Goal: Task Accomplishment & Management: Manage account settings

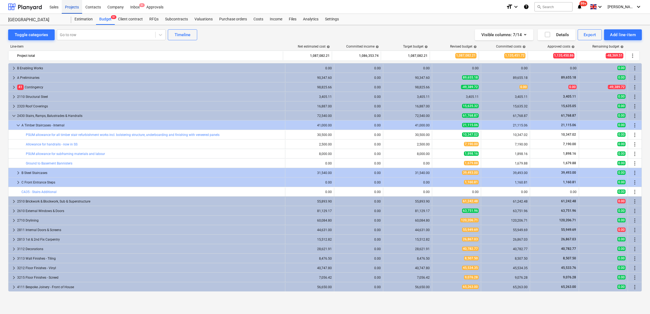
click at [64, 10] on div "Projects" at bounding box center [72, 7] width 20 height 14
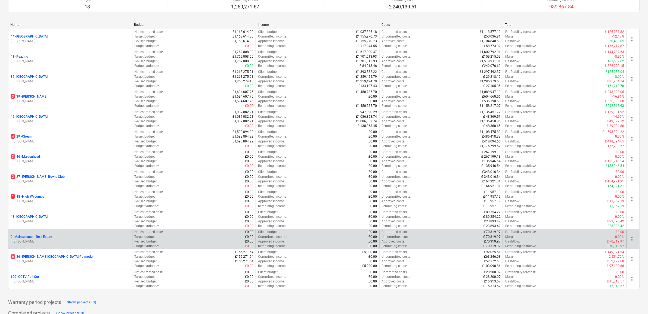
scroll to position [79, 0]
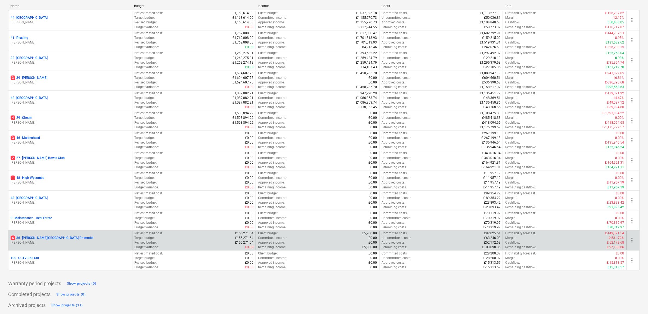
click at [38, 239] on p "6 36 - [PERSON_NAME][GEOGRAPHIC_DATA] Re-model" at bounding box center [52, 238] width 83 height 5
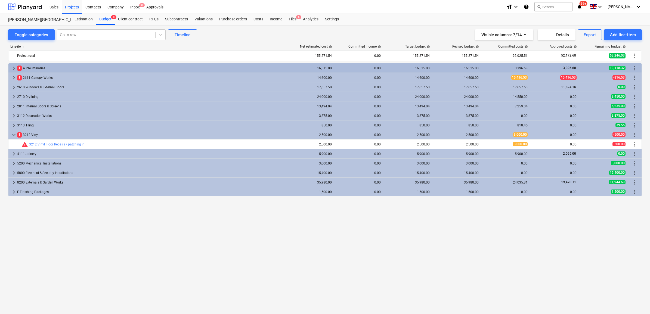
click at [37, 69] on div "1 A Preliminaries" at bounding box center [150, 68] width 266 height 9
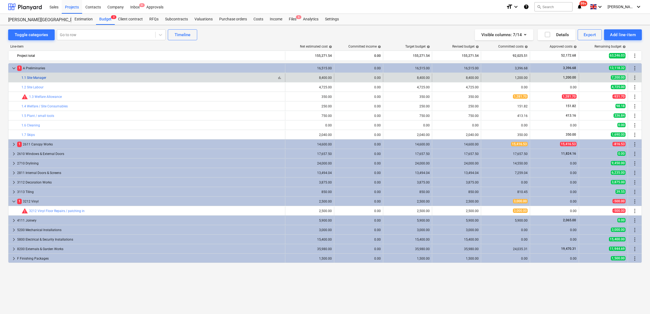
click at [39, 79] on link "1.1 Site Manager" at bounding box center [33, 78] width 25 height 4
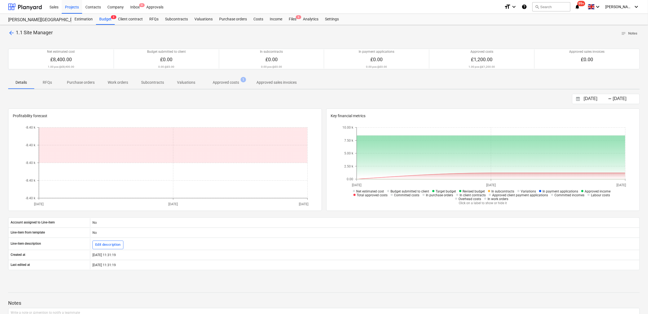
click at [12, 35] on span "arrow_back" at bounding box center [11, 33] width 7 height 7
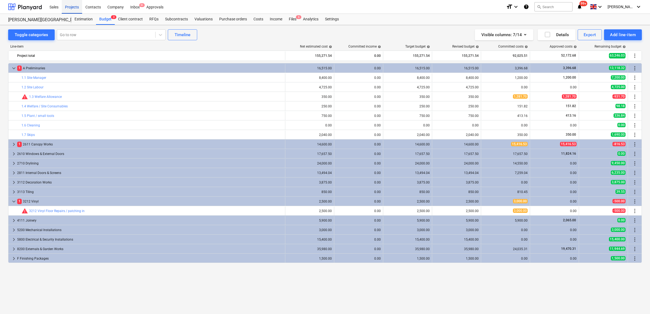
click at [70, 8] on div "Projects" at bounding box center [72, 7] width 20 height 14
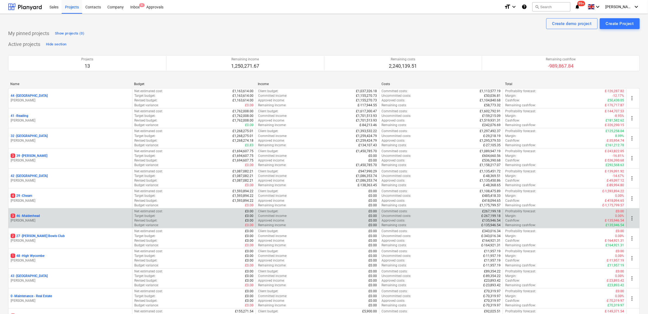
click at [33, 216] on p "3 46 - [GEOGRAPHIC_DATA]" at bounding box center [25, 216] width 29 height 5
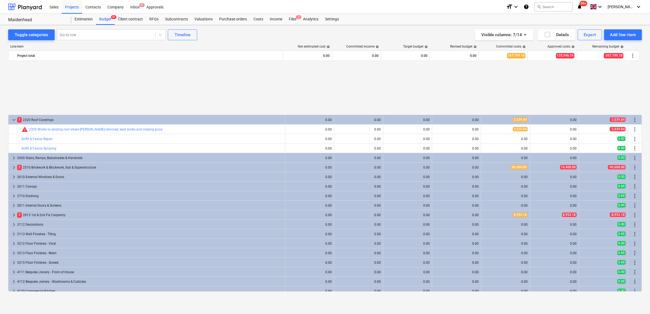
scroll to position [306, 0]
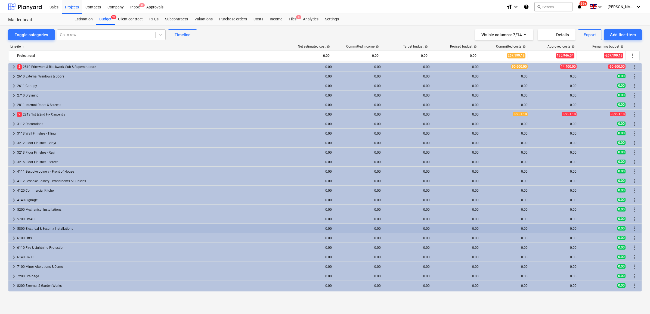
click at [36, 227] on div "5800 Electrical & Security Installations" at bounding box center [150, 228] width 266 height 9
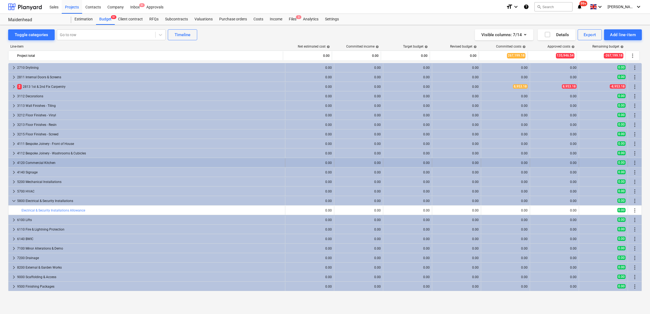
scroll to position [340, 0]
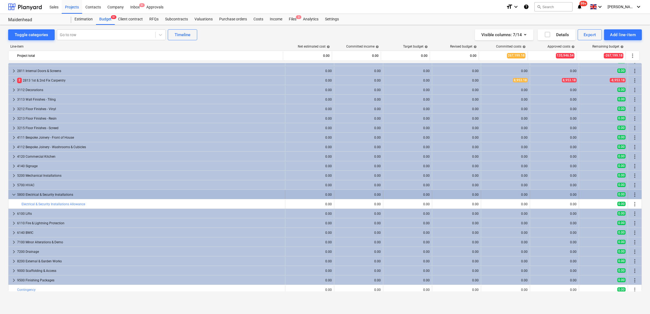
click at [633, 194] on span "more_vert" at bounding box center [635, 194] width 7 height 7
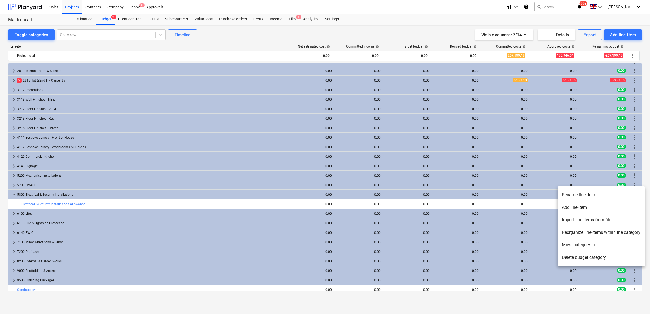
click at [545, 207] on div at bounding box center [325, 157] width 650 height 314
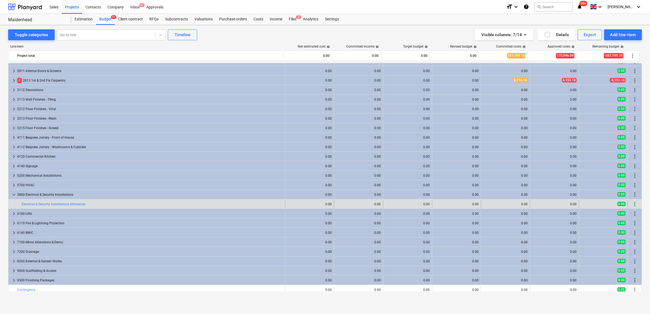
click at [632, 204] on span "more_vert" at bounding box center [635, 204] width 7 height 7
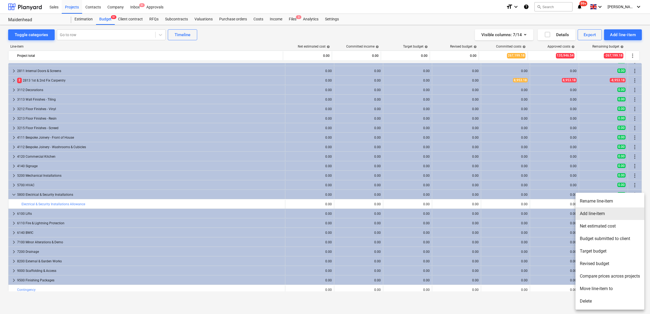
drag, startPoint x: 602, startPoint y: 211, endPoint x: 600, endPoint y: 197, distance: 13.4
click at [600, 197] on ul "Rename line-item Add line-item Net estimated cost Budget submitted to client Ta…" at bounding box center [610, 251] width 69 height 117
click at [599, 199] on li "Rename line-item" at bounding box center [610, 201] width 69 height 13
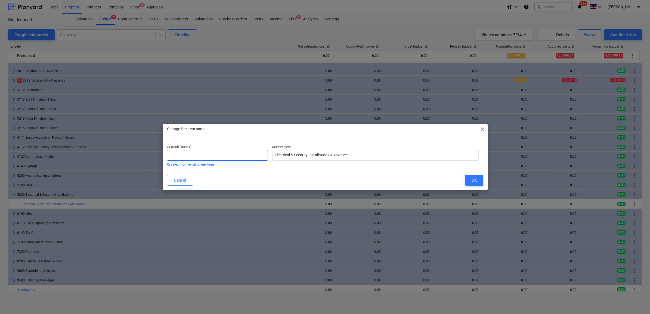
click at [238, 155] on input "text" at bounding box center [217, 155] width 101 height 11
type input "5800A"
drag, startPoint x: 350, startPoint y: 153, endPoint x: 334, endPoint y: 153, distance: 15.8
click at [334, 153] on input "Electrical & Security Installations Allowance" at bounding box center [375, 155] width 206 height 11
drag, startPoint x: 308, startPoint y: 156, endPoint x: 289, endPoint y: 155, distance: 19.6
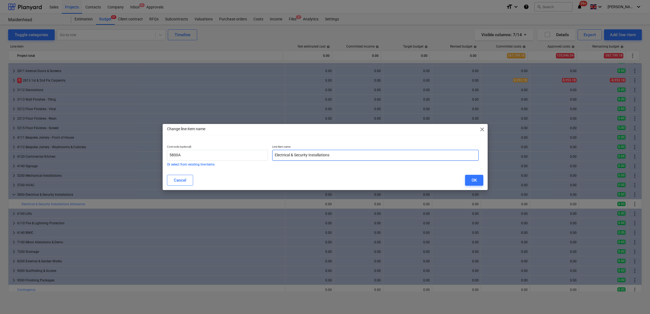
click at [289, 155] on input "Electrical & Security Installations" at bounding box center [375, 155] width 206 height 11
click at [326, 153] on input "Electrical Installations" at bounding box center [375, 155] width 206 height 11
type input "Electrical Installations Package"
click at [471, 179] on button "OK" at bounding box center [474, 180] width 18 height 11
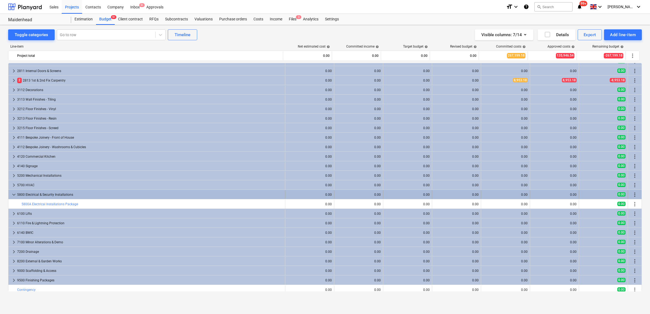
click at [632, 194] on span "more_vert" at bounding box center [635, 194] width 7 height 7
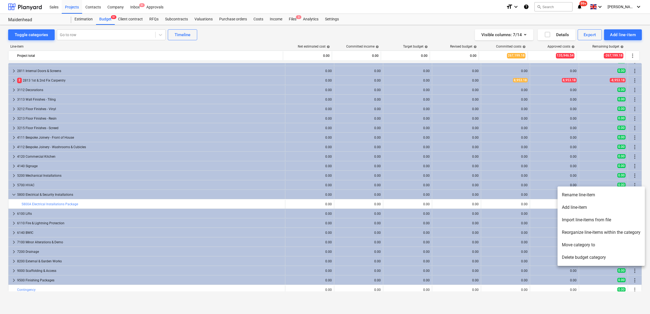
click at [582, 205] on li "Add line-item" at bounding box center [601, 207] width 87 height 13
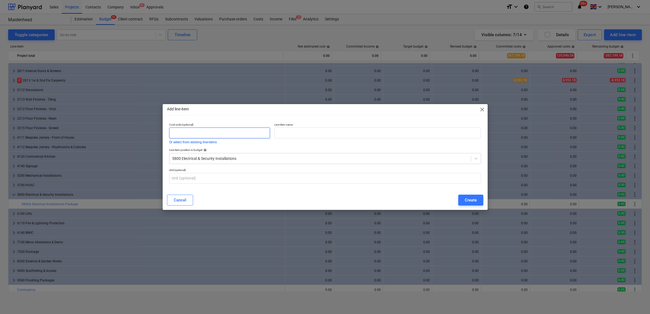
click at [242, 136] on input "text" at bounding box center [219, 133] width 101 height 11
type input "5800B"
click at [303, 136] on input "text" at bounding box center [377, 133] width 206 height 11
type input "Security Installations Package"
click at [471, 201] on div "Create" at bounding box center [471, 200] width 12 height 7
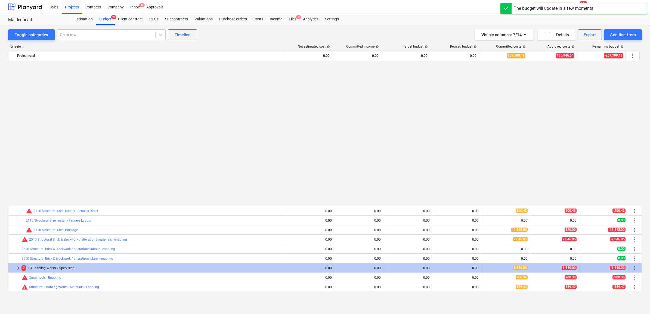
scroll to position [340, 0]
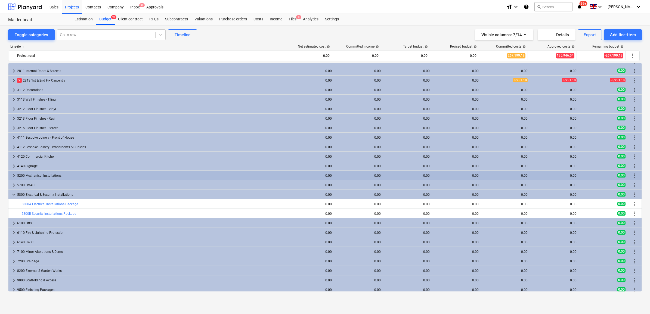
click at [12, 174] on span "keyboard_arrow_right" at bounding box center [14, 175] width 7 height 7
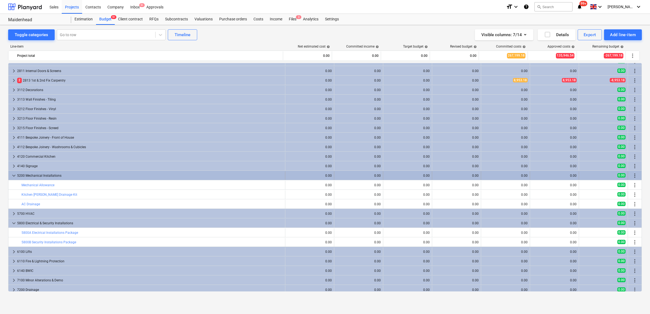
click at [633, 176] on span "more_vert" at bounding box center [635, 175] width 7 height 7
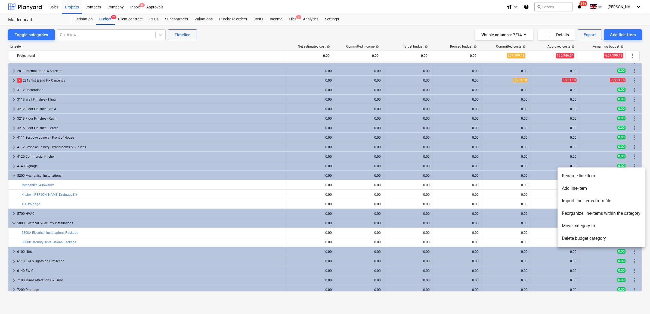
click at [607, 175] on li "Rename line-item" at bounding box center [601, 176] width 87 height 13
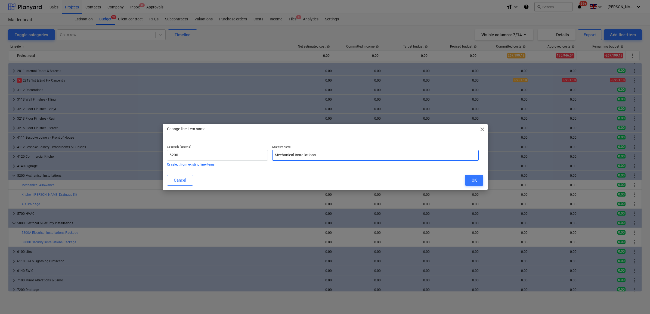
click at [324, 157] on input "Mechanical Installations" at bounding box center [375, 155] width 206 height 11
click at [205, 157] on input "5200" at bounding box center [217, 155] width 101 height 11
type input "5200 & 5700"
click at [295, 157] on input "Mechanical Installations" at bounding box center [375, 155] width 206 height 11
type input "Mechanical & HVAC Installations"
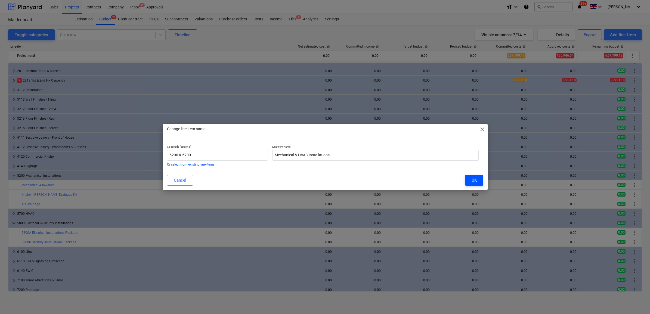
click at [474, 182] on div "OK" at bounding box center [474, 180] width 5 height 7
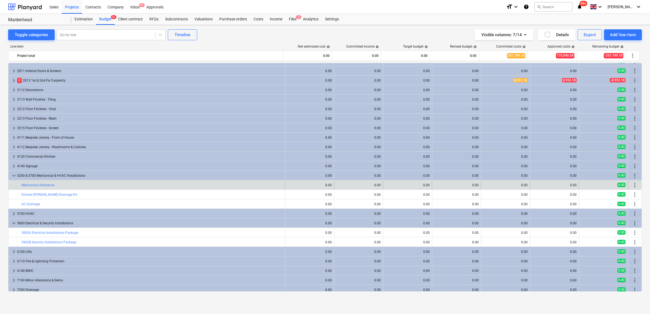
click at [634, 187] on span "more_vert" at bounding box center [635, 185] width 7 height 7
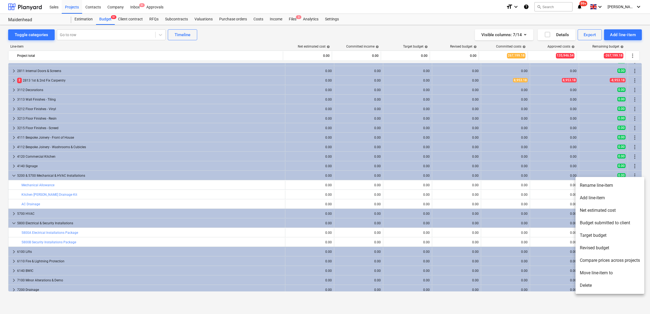
click at [594, 187] on li "Rename line-item" at bounding box center [610, 185] width 69 height 13
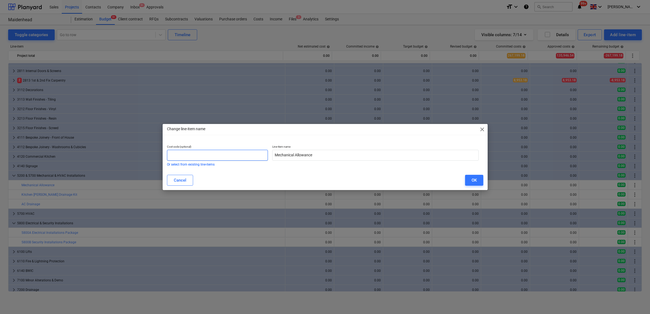
click at [258, 153] on input "text" at bounding box center [217, 155] width 101 height 11
drag, startPoint x: 326, startPoint y: 155, endPoint x: 295, endPoint y: 156, distance: 31.0
click at [295, 156] on input "Mechanical Allowance" at bounding box center [375, 155] width 206 height 11
type input "Mechanical & HVAC Installations"
click at [475, 177] on div "OK" at bounding box center [474, 180] width 5 height 7
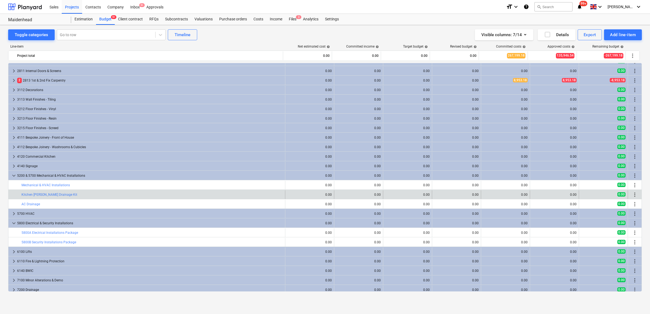
click at [632, 195] on span "more_vert" at bounding box center [635, 194] width 7 height 7
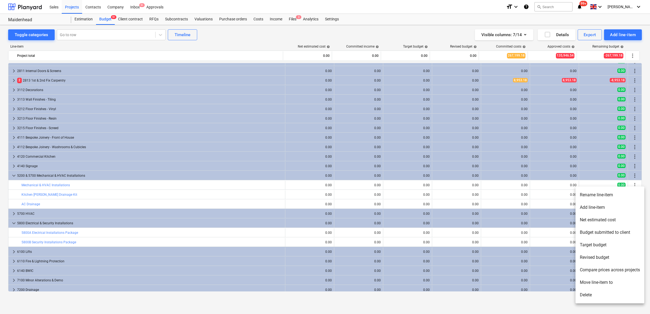
click at [589, 293] on li "Delete" at bounding box center [610, 295] width 69 height 13
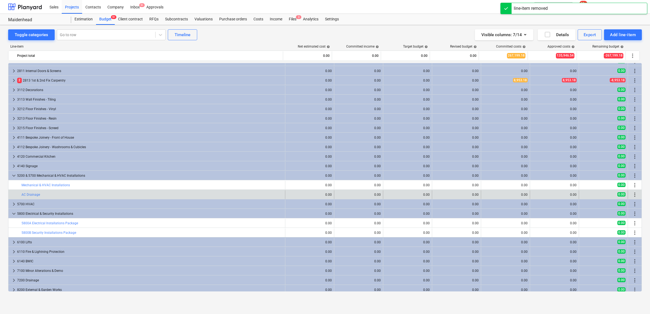
click at [633, 196] on span "more_vert" at bounding box center [635, 194] width 7 height 7
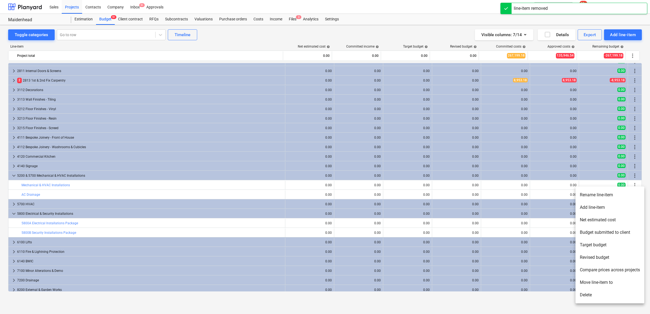
click at [590, 292] on li "Delete" at bounding box center [610, 295] width 69 height 13
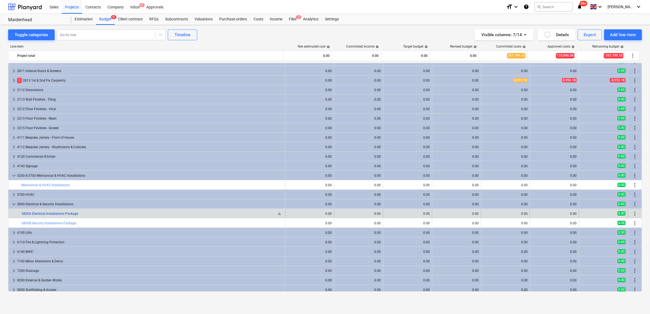
click at [62, 214] on link "5800A Electrical Installations Package" at bounding box center [49, 214] width 57 height 4
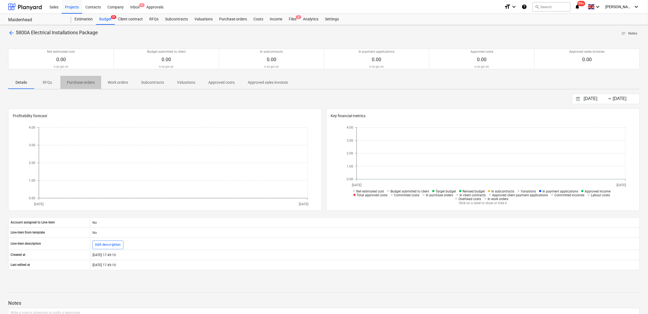
click at [76, 83] on p "Purchase orders" at bounding box center [81, 83] width 28 height 6
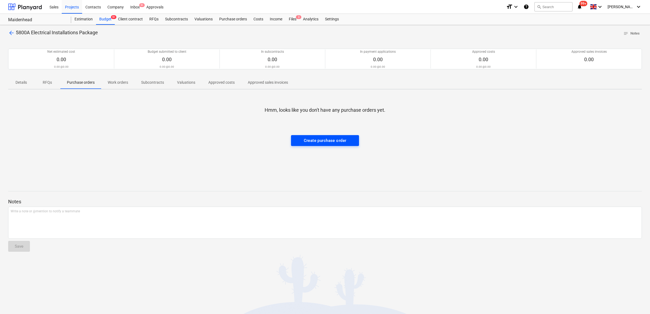
click at [311, 138] on div "Create purchase order" at bounding box center [325, 140] width 43 height 7
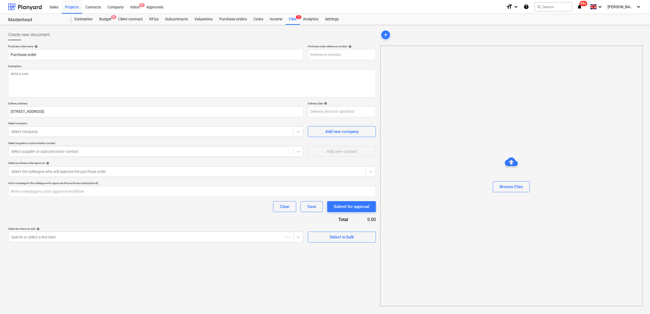
type textarea "x"
type input "46-PO-012"
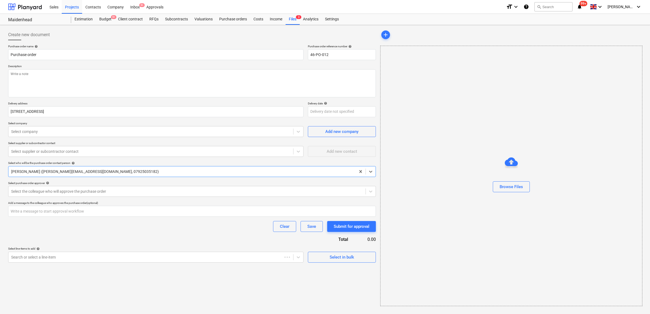
type textarea "x"
click at [97, 57] on input "Purchase order" at bounding box center [155, 54] width 295 height 11
type input "Purchase order"
type textarea "x"
type input "Purchase order -"
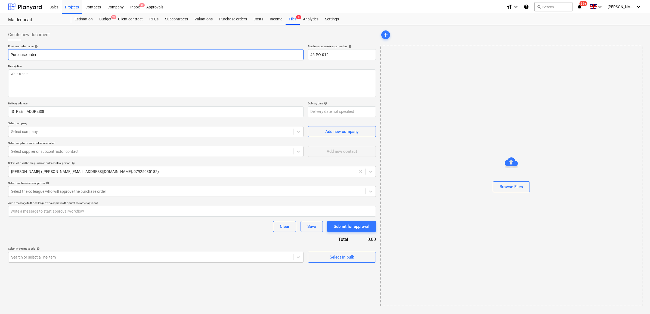
type textarea "x"
type input "Purchase order -"
type textarea "x"
type input "Purchase order - E"
type textarea "x"
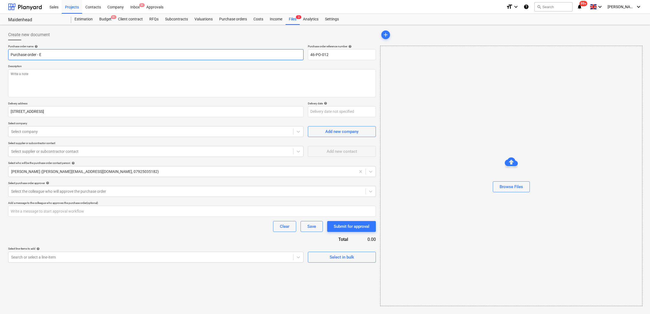
type input "Purchase order - El"
type textarea "x"
type input "Purchase order - Ele"
type textarea "x"
type input "Purchase order - Elec"
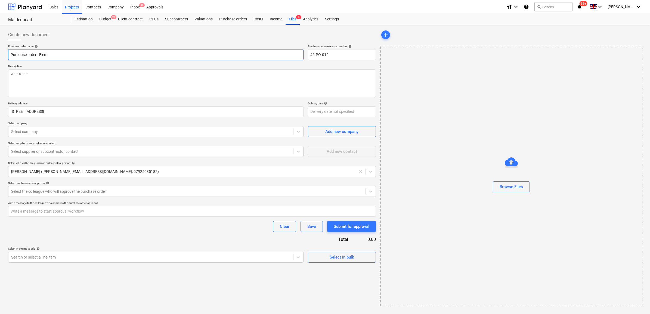
type textarea "x"
type input "Purchase order - Elect"
type textarea "x"
type input "Purchase order - Electr"
type textarea "x"
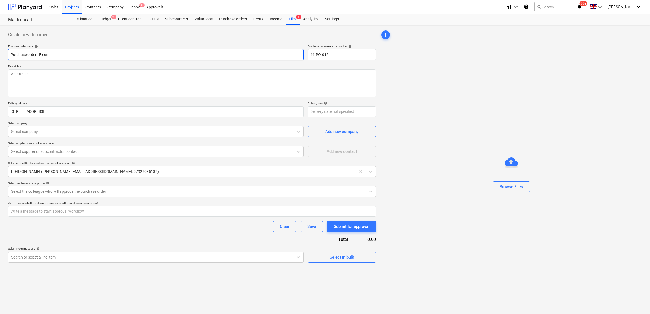
type input "Purchase order - Electri"
type textarea "x"
type input "Purchase order - Electric"
type textarea "x"
type input "Purchase order - Electrica"
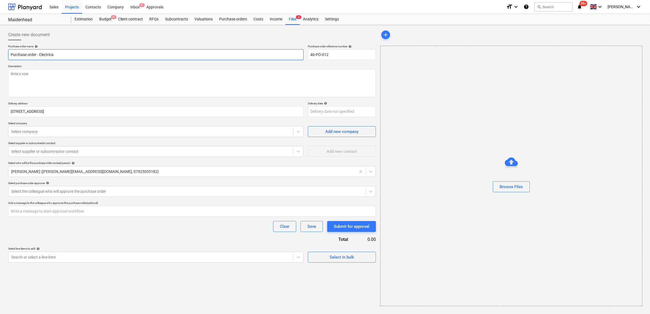
type textarea "x"
type input "Purchase order - Electrical"
type textarea "x"
type input "Purchase order - Electrical"
click at [184, 72] on textarea at bounding box center [192, 83] width 368 height 28
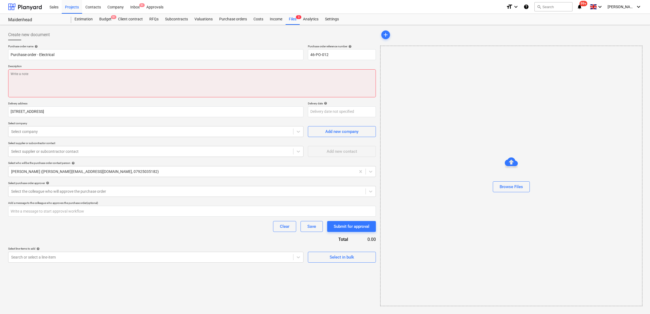
click at [47, 86] on textarea at bounding box center [192, 83] width 368 height 28
type textarea "x"
type textarea "A"
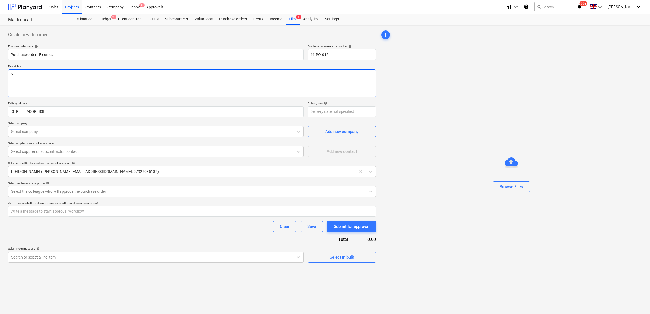
type textarea "x"
type textarea "As"
type textarea "x"
type textarea "As"
type textarea "x"
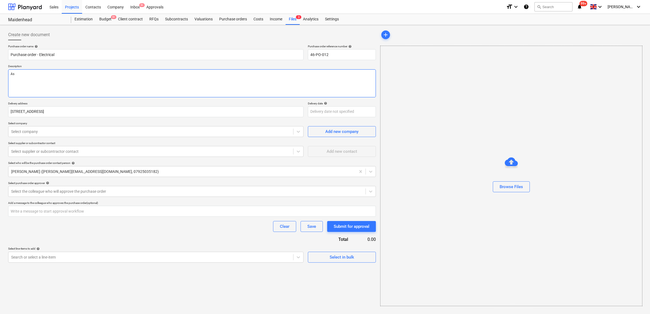
type textarea "As p"
type textarea "x"
type textarea "As pe"
type textarea "x"
type textarea "As per"
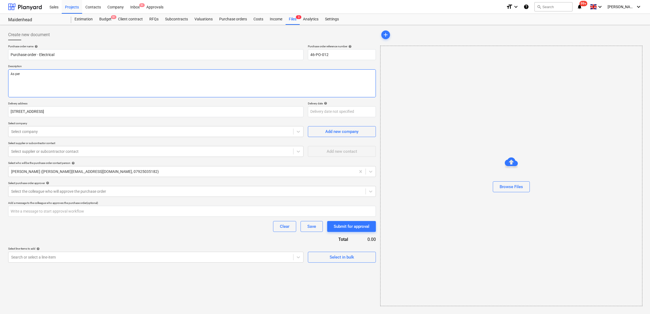
type textarea "x"
type textarea "As per"
type textarea "x"
type textarea "As per q"
type textarea "x"
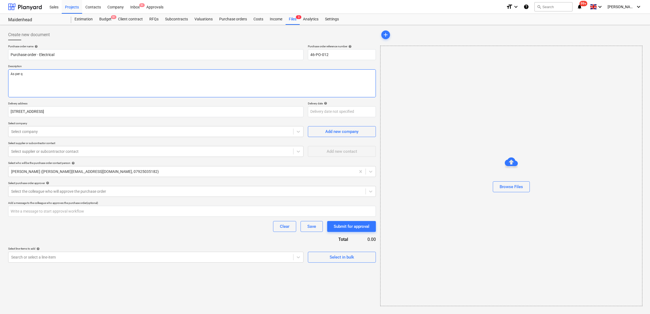
type textarea "As per qu"
type textarea "x"
type textarea "As per quo"
type textarea "x"
type textarea "As per quot"
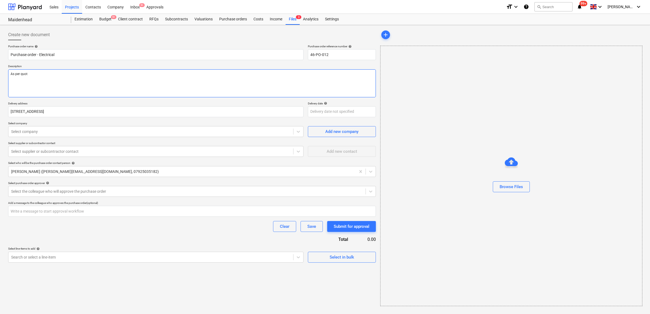
type textarea "x"
type textarea "As per quota"
type textarea "x"
type textarea "As per quotat"
type textarea "x"
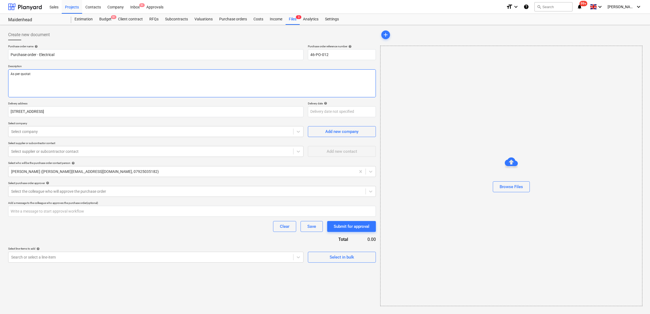
type textarea "As per quotati"
type textarea "x"
type textarea "As per quotatio"
type textarea "x"
type textarea "As per quotation"
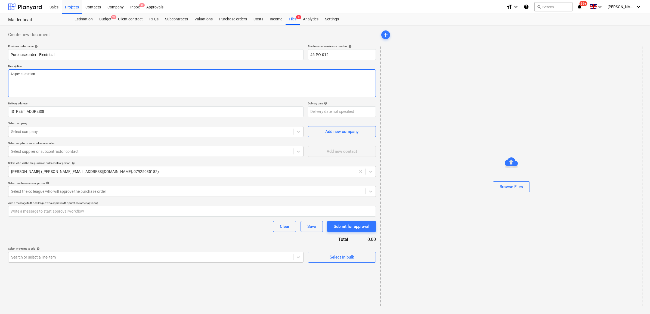
type textarea "x"
type textarea "As per quotation"
paste textarea "IEC1863"
type textarea "x"
type textarea "As per quotation IEC1863"
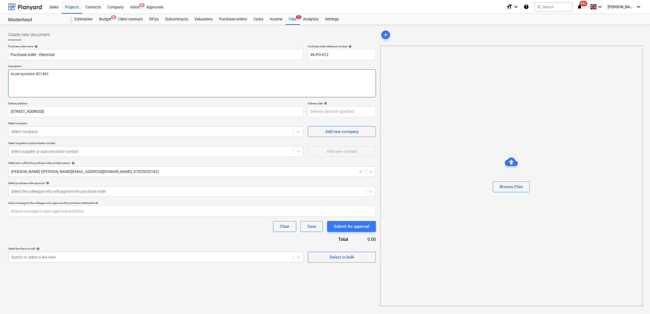
type textarea "x"
type textarea "As per quotation IEC1863"
type textarea "x"
type textarea "As per quotation IEC1863 s"
type textarea "x"
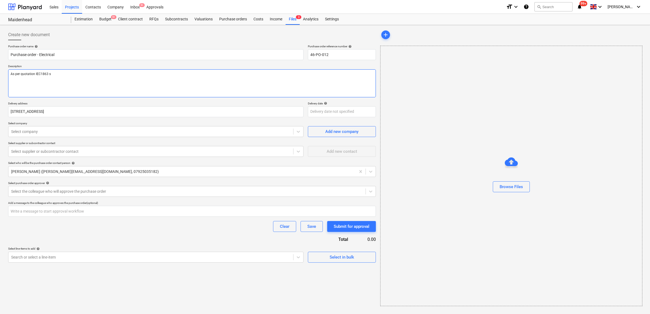
type textarea "As per quotation IEC1863 sa"
type textarea "x"
type textarea "As per quotation IEC1863 sat"
type textarea "x"
type textarea "As per quotation IEC1863 sate"
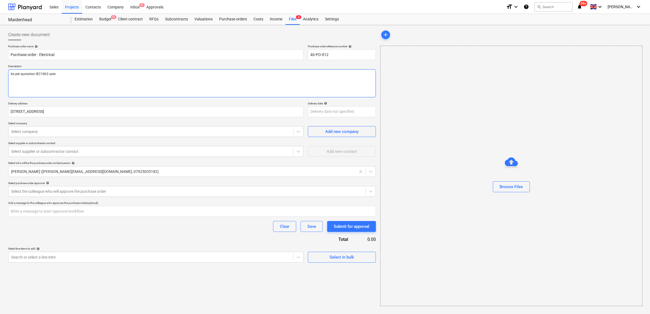
type textarea "x"
type textarea "As per quotation IEC1863 sated"
type textarea "x"
type textarea "As per quotation IEC1863 sated"
type textarea "x"
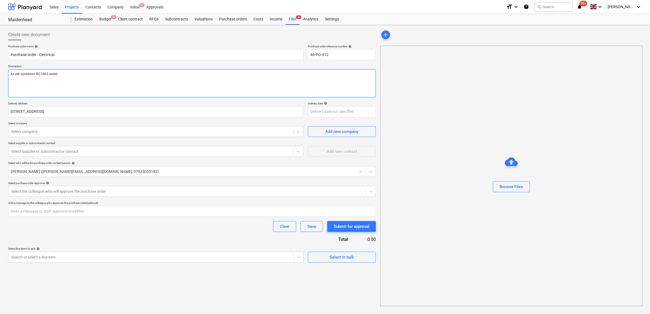
type textarea "As per quotation IEC1863 sated 1"
type textarea "x"
type textarea "As per quotation IEC1863 sated 10"
type textarea "x"
type textarea "As per quotation IEC1863 sated 10/"
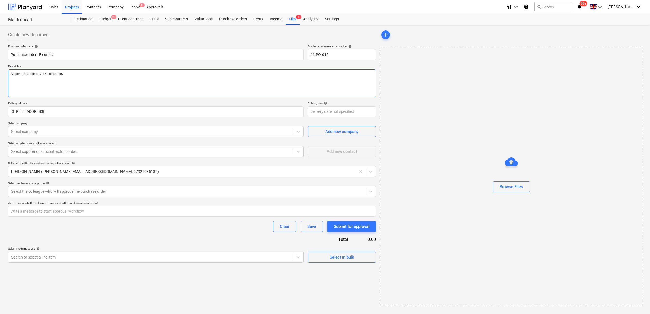
type textarea "x"
type textarea "As per quotation IEC1863 sated 10/1"
type textarea "x"
type textarea "As per quotation IEC1863 sated 10/10"
type textarea "x"
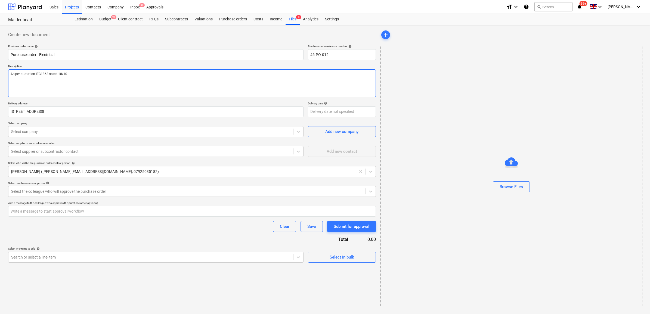
type textarea "As per quotation IEC1863 sated 10/10/"
type textarea "x"
type textarea "As per quotation IEC1863 sated 10/10/2"
type textarea "x"
type textarea "As per quotation IEC1863 sated [DATE]"
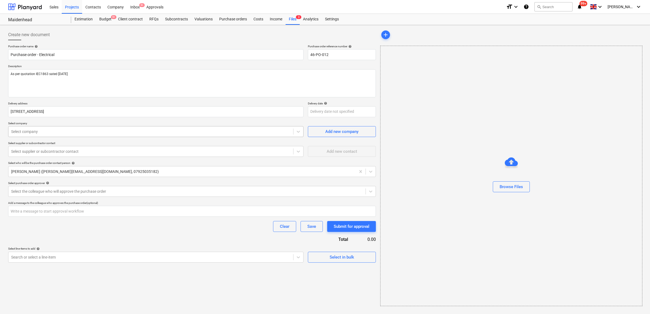
type textarea "x"
click at [104, 131] on div at bounding box center [150, 131] width 279 height 5
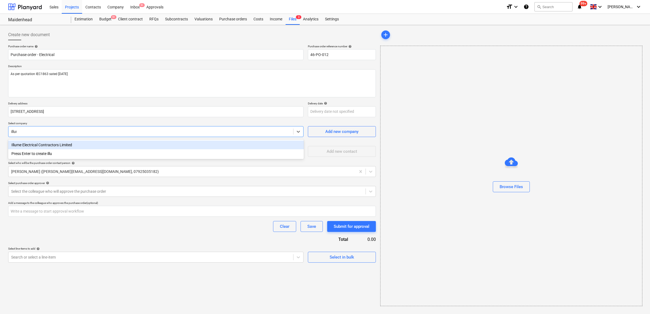
type input "illume"
click at [101, 143] on div "Illume Electrical Contractors Limited" at bounding box center [156, 145] width 296 height 9
type textarea "x"
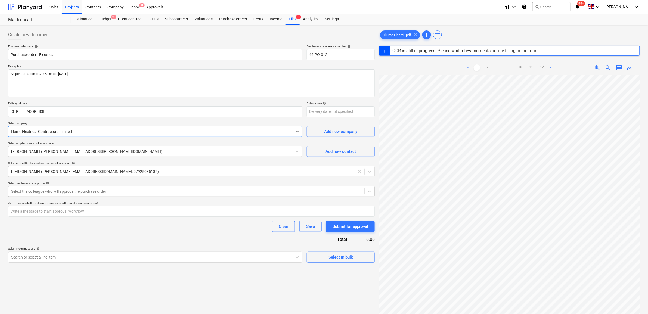
click at [96, 194] on div at bounding box center [186, 191] width 351 height 5
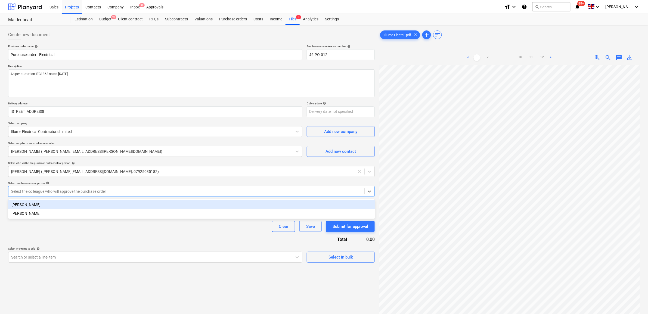
click at [91, 203] on div "[PERSON_NAME]" at bounding box center [191, 204] width 367 height 9
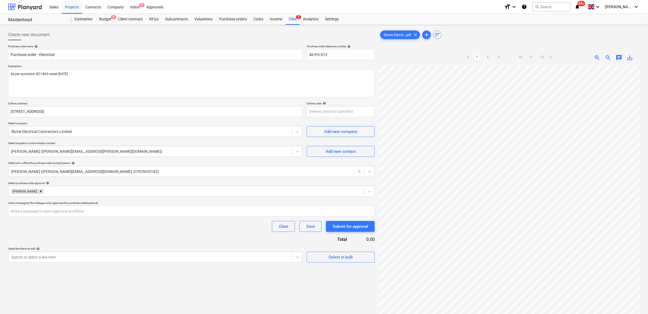
click at [86, 225] on div "Clear Save Submit for approval" at bounding box center [191, 226] width 367 height 11
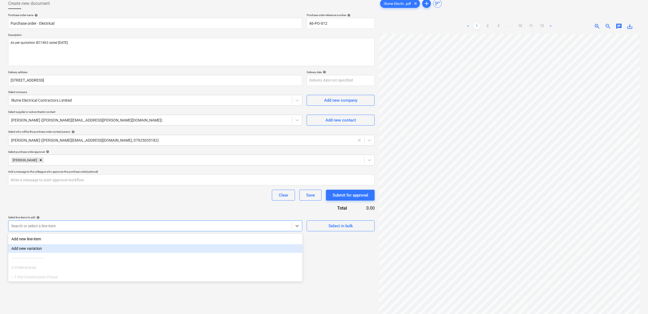
click at [87, 259] on body "Sales Projects Contacts Company Inbox 9+ Approvals format_size keyboard_arrow_d…" at bounding box center [324, 126] width 648 height 314
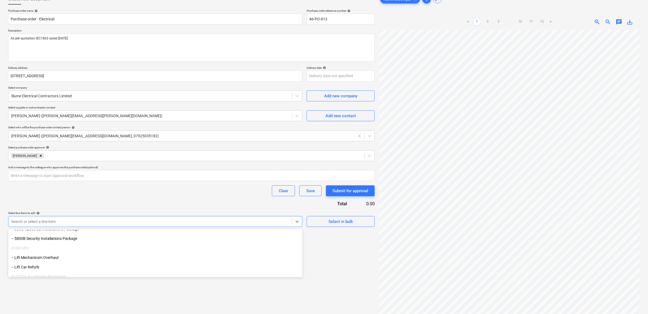
scroll to position [1428, 0]
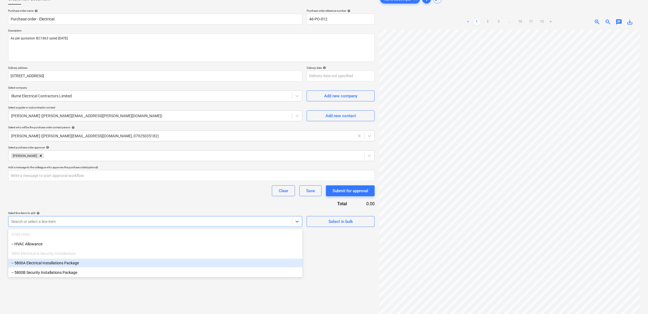
click at [59, 261] on div "-- 5800A Electrical Installations Package" at bounding box center [155, 263] width 295 height 9
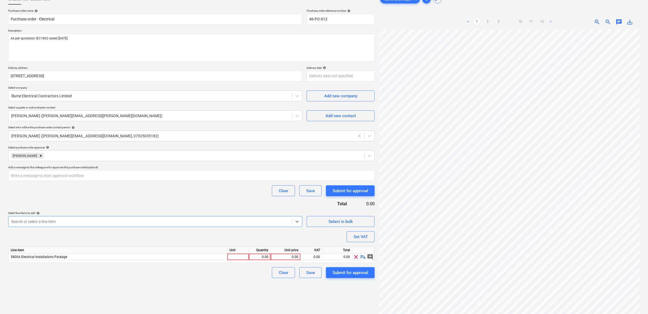
type textarea "x"
click at [107, 199] on div "Purchase order name help Purchase order - Electrical Purchase order reference n…" at bounding box center [191, 143] width 367 height 269
click at [486, 21] on link "2" at bounding box center [488, 22] width 7 height 7
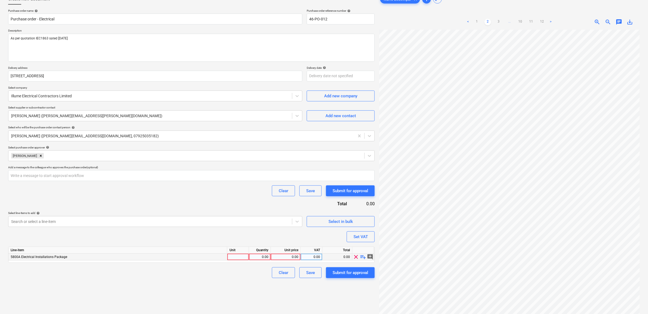
click at [286, 259] on div "0.00" at bounding box center [285, 257] width 25 height 7
type input "135921"
type textarea "x"
click at [180, 278] on div "Create new document Purchase order name help Purchase order - Electrical Purcha…" at bounding box center [191, 161] width 371 height 339
click at [314, 257] on div "0.00" at bounding box center [311, 257] width 17 height 7
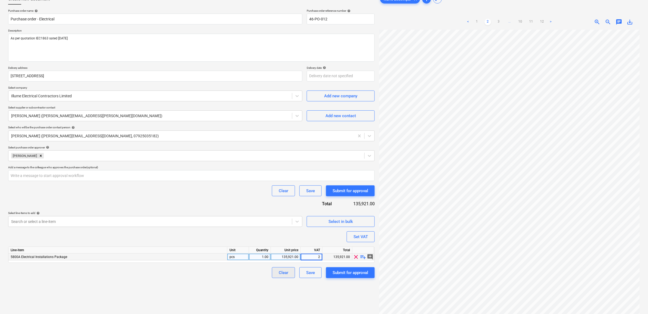
type input "20"
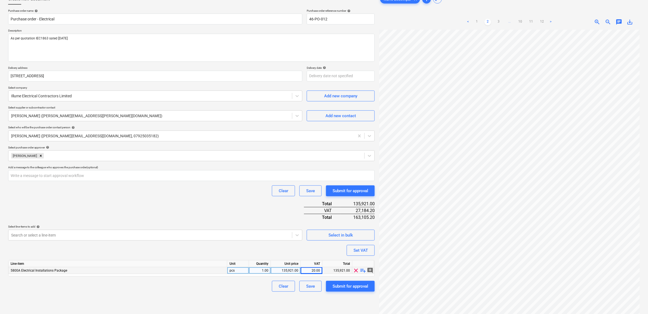
click at [249, 287] on div "Create new document Purchase order name help Purchase order - Electrical Purcha…" at bounding box center [191, 161] width 371 height 339
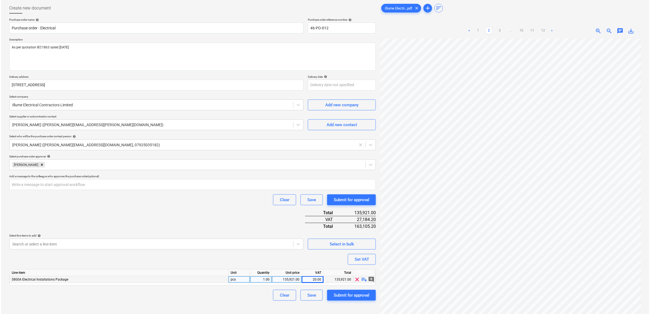
scroll to position [54, 0]
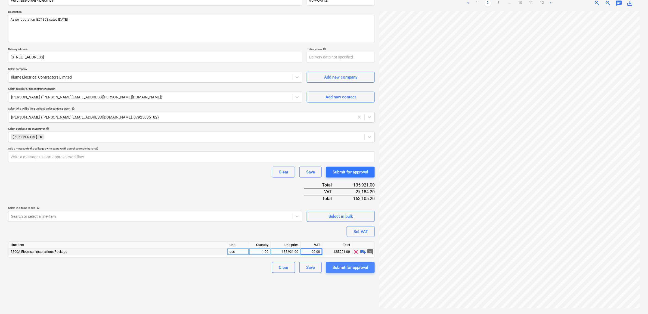
click at [346, 267] on div "Submit for approval" at bounding box center [351, 267] width 36 height 7
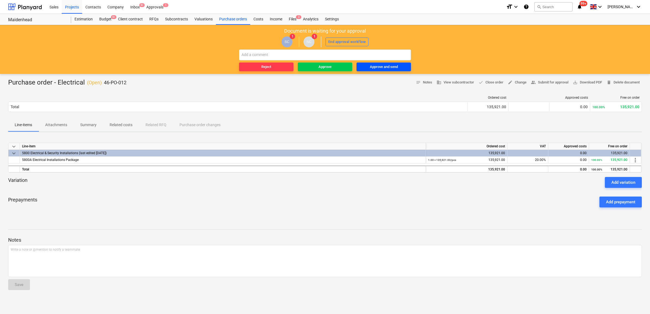
click at [389, 67] on div "Approve and send" at bounding box center [384, 67] width 28 height 6
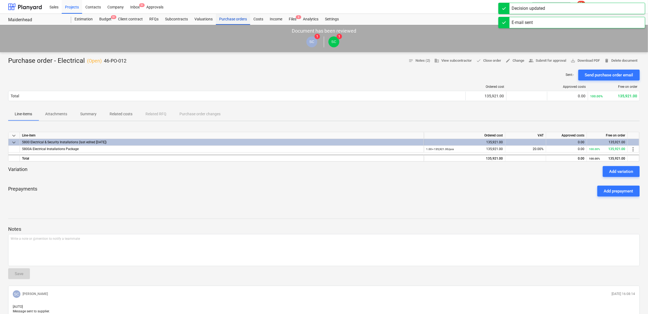
click at [237, 20] on div "Purchase orders" at bounding box center [233, 19] width 34 height 11
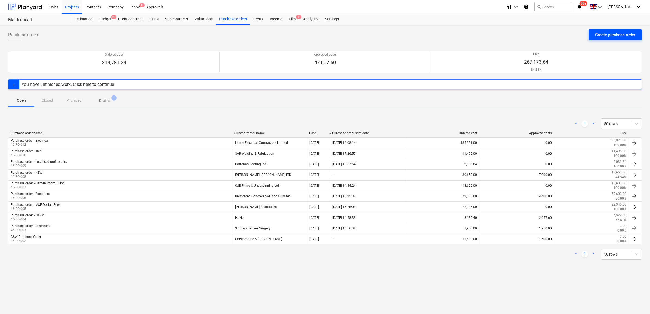
click at [593, 36] on button "Create purchase order" at bounding box center [615, 34] width 53 height 11
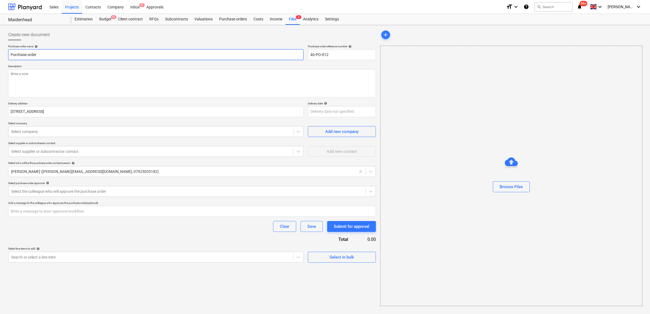
click at [54, 50] on input "Purchase order" at bounding box center [155, 54] width 295 height 11
type textarea "x"
type input "Purchase order"
type textarea "x"
type input "Purchase order -"
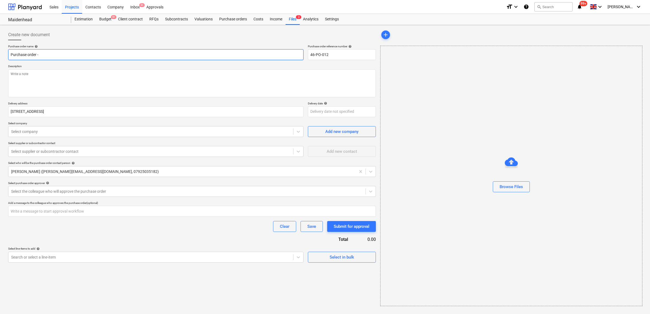
type textarea "x"
type input "Purchase order -"
type textarea "x"
type input "Purchase order - M"
type textarea "x"
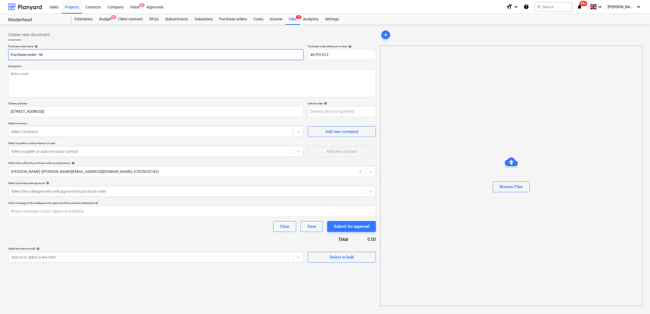
type input "Purchase order - Me"
type textarea "x"
type input "Purchase order - Mec"
type textarea "x"
type input "Purchase order - Mech"
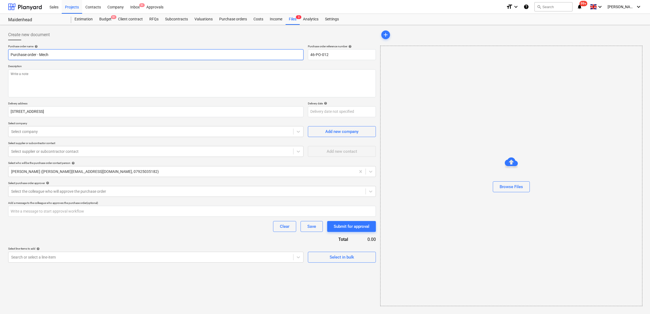
type textarea "x"
type input "Purchase order - Mech"
type textarea "x"
type input "Purchase order - Mech &"
type textarea "x"
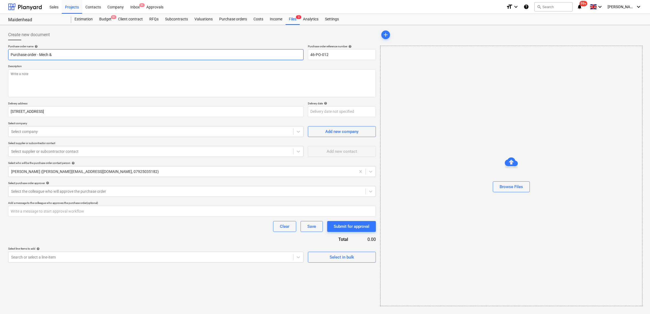
type input "Purchase order - Mech &"
type textarea "x"
type input "Purchase order - Mech & H"
type textarea "x"
type input "Purchase order - Mech & HV"
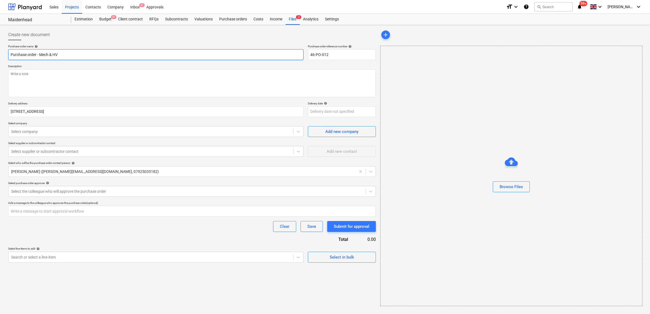
type textarea "x"
type input "Purchase order - Mech & HVA"
type textarea "x"
type input "Purchase order - Mech & HVAC"
click at [79, 76] on textarea at bounding box center [192, 83] width 368 height 28
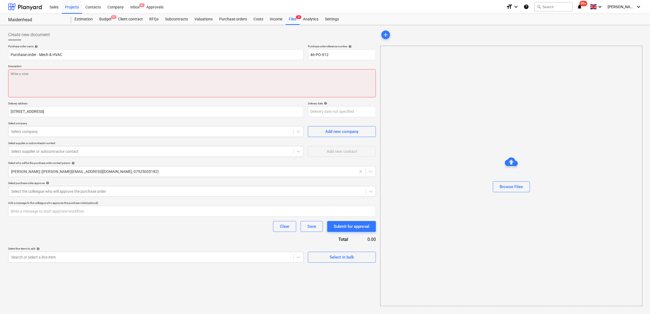
click at [163, 83] on textarea at bounding box center [192, 83] width 368 height 28
type textarea "x"
type textarea "A"
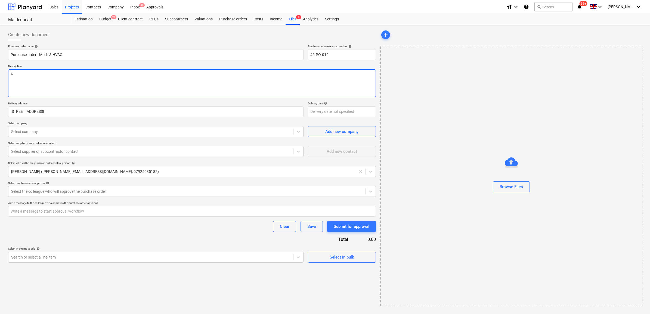
type textarea "x"
type textarea "As"
type textarea "x"
type textarea "As"
type textarea "x"
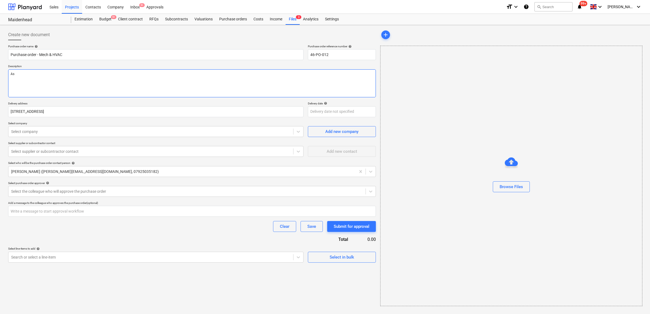
type textarea "As p"
type textarea "x"
type textarea "As pe"
type textarea "x"
type textarea "As per"
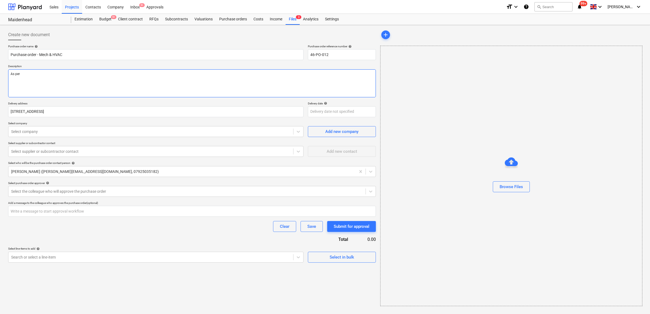
type textarea "x"
type textarea "As per"
type textarea "x"
type textarea "As per H"
type textarea "x"
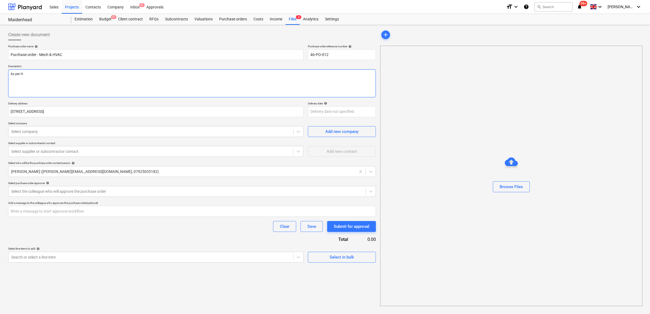
type textarea "As per He"
type textarea "x"
type textarea "As per Hea"
type textarea "x"
type textarea "As per Heat"
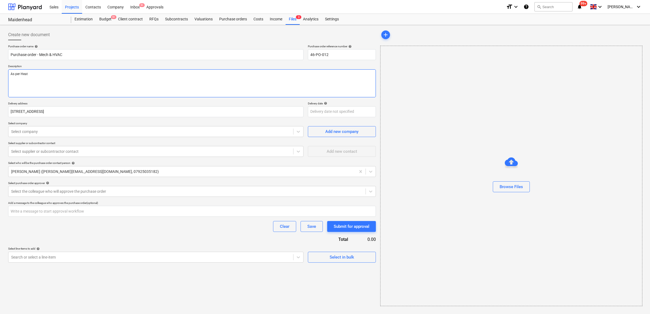
type textarea "x"
type textarea "As per Heat"
type textarea "x"
type textarea "As per Heat S"
type textarea "x"
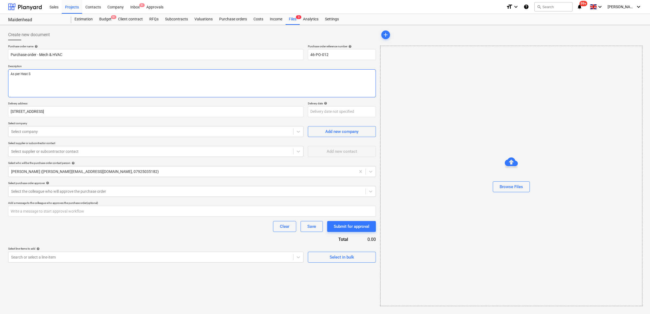
type textarea "As per Heat Sy"
type textarea "x"
type textarea "As per Heat Syn"
type textarea "x"
type textarea "As per Heat Sync"
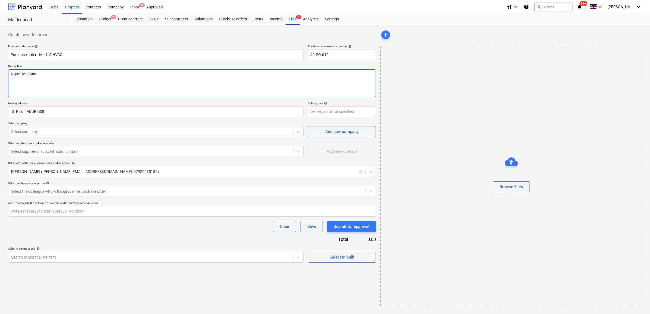
type textarea "x"
type textarea "As per Heat Sync"
type textarea "x"
type textarea "As per Heat Sync q"
type textarea "x"
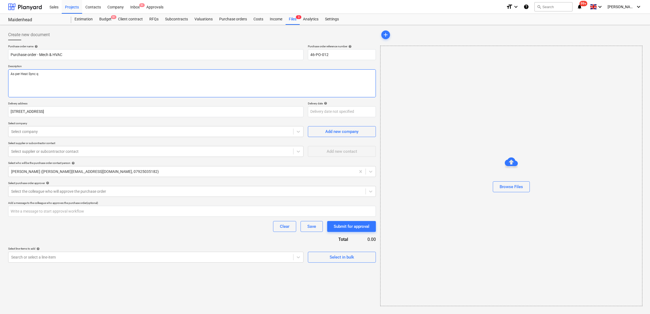
type textarea "As per Heat Sync qu"
type textarea "x"
type textarea "As per Heat Sync quo"
type textarea "x"
type textarea "As per Heat Sync quot"
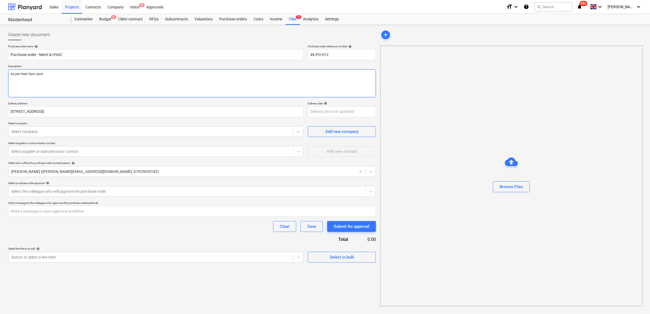
type textarea "x"
type textarea "As per Heat Sync quote"
type textarea "x"
type textarea "As per Heat Sync quote"
click at [148, 82] on textarea "As per Heat Sync quote" at bounding box center [192, 83] width 368 height 28
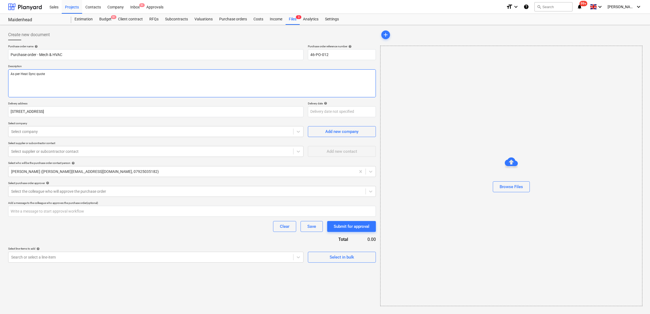
type textarea "x"
type textarea "As per Heat Sync quote d"
type textarea "x"
type textarea "As per Heat Sync quote da"
type textarea "x"
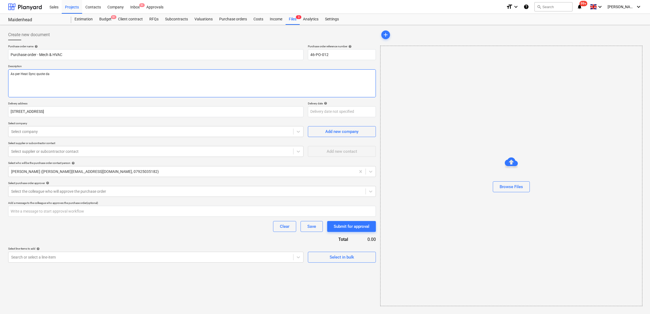
type textarea "As per Heat Sync quote dat"
type textarea "x"
type textarea "As per Heat Sync quote date"
type textarea "x"
type textarea "As per Heat Sync quote dated"
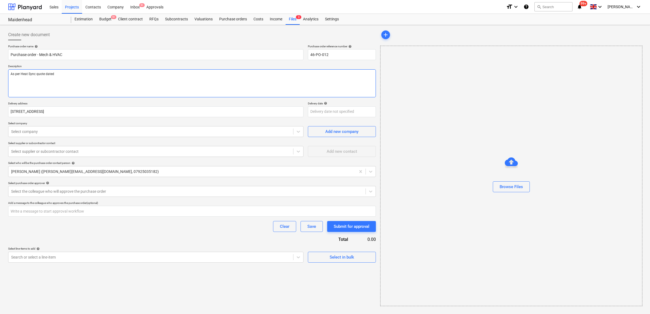
type textarea "x"
type textarea "As per Heat Sync quote dated"
type textarea "x"
type textarea "As per Heat Sync quote dated"
type textarea "x"
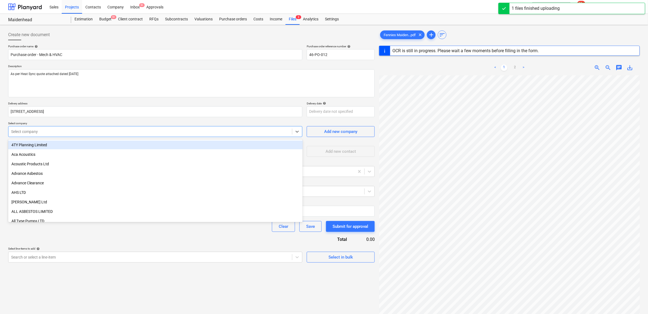
click at [83, 131] on div at bounding box center [150, 131] width 278 height 5
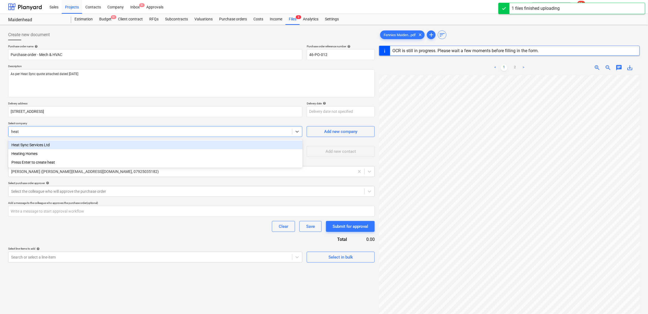
click at [78, 145] on div "Heat Sync Services Ltd" at bounding box center [155, 145] width 295 height 9
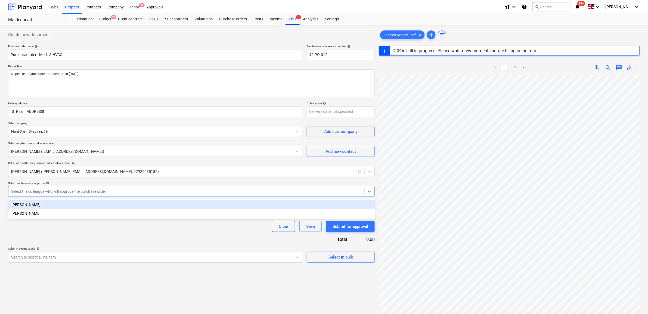
click at [76, 193] on div at bounding box center [186, 191] width 351 height 5
click at [72, 203] on div "[PERSON_NAME]" at bounding box center [191, 204] width 367 height 9
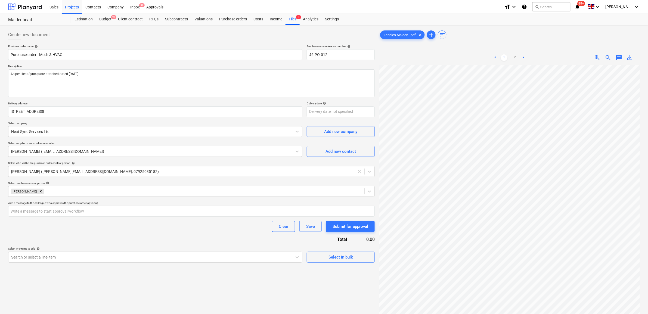
click at [67, 227] on div "Clear Save Submit for approval" at bounding box center [191, 226] width 367 height 11
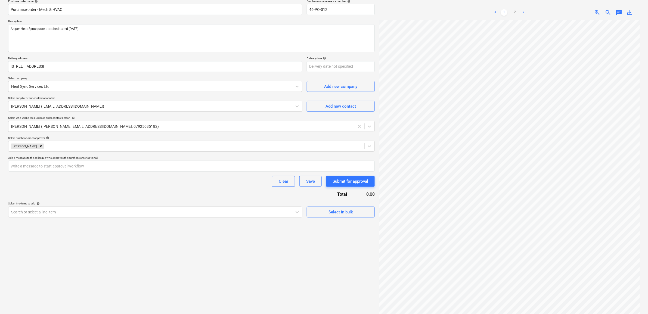
scroll to position [54, 0]
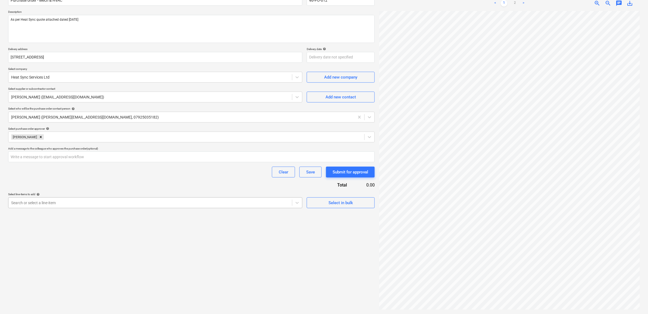
click at [189, 201] on div at bounding box center [150, 202] width 278 height 5
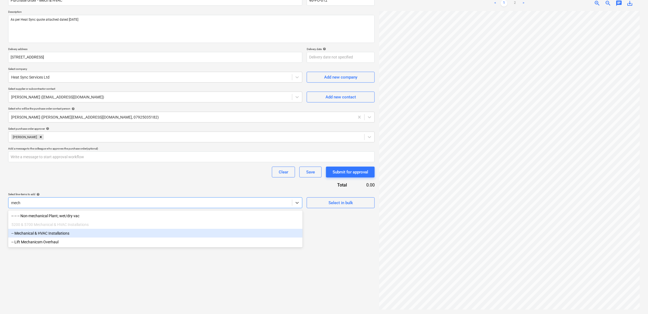
click at [106, 234] on div "-- Mechanical & HVAC Installations" at bounding box center [155, 233] width 295 height 9
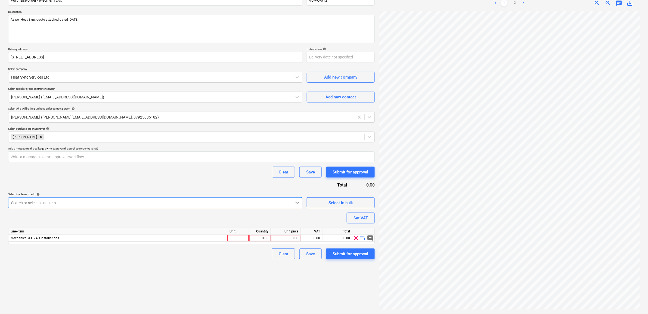
click at [122, 188] on div "Purchase order name help Purchase order - Mech & HVAC Purchase order reference …" at bounding box center [191, 124] width 367 height 269
click at [517, 4] on link "2" at bounding box center [515, 3] width 7 height 7
click at [286, 240] on div "0.00" at bounding box center [285, 238] width 25 height 7
click at [309, 236] on div "0.00" at bounding box center [311, 238] width 17 height 7
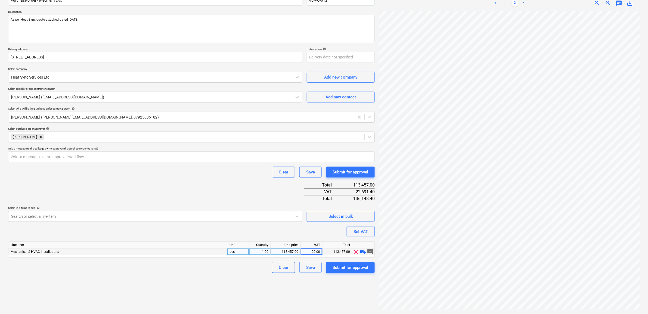
click at [263, 274] on div "Create new document Purchase order name help Purchase order - Mech & HVAC Purch…" at bounding box center [191, 142] width 371 height 339
click at [340, 267] on div "Submit for approval" at bounding box center [351, 267] width 36 height 7
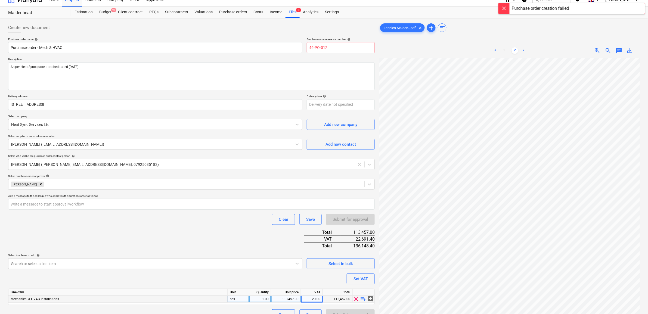
scroll to position [0, 0]
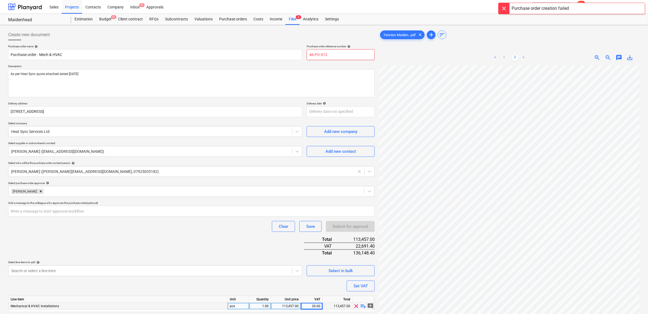
click at [335, 57] on input "46-PO-012" at bounding box center [341, 54] width 68 height 11
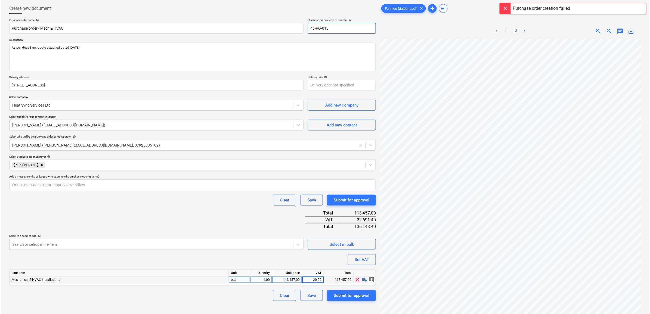
scroll to position [54, 0]
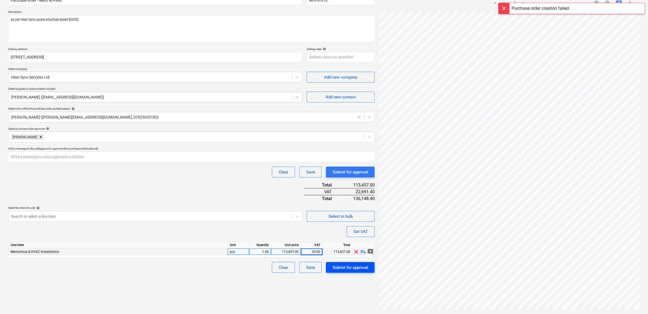
click at [343, 265] on div "Submit for approval" at bounding box center [351, 267] width 36 height 7
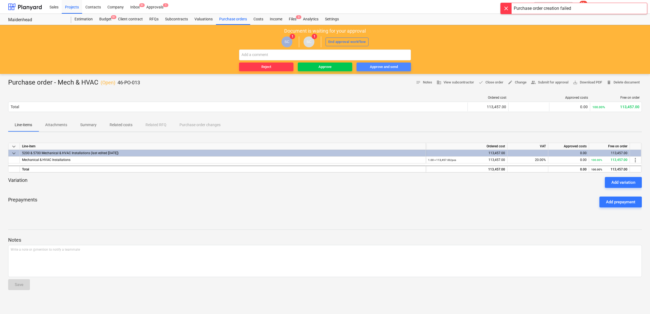
click at [385, 66] on div "Approve and send" at bounding box center [384, 67] width 28 height 6
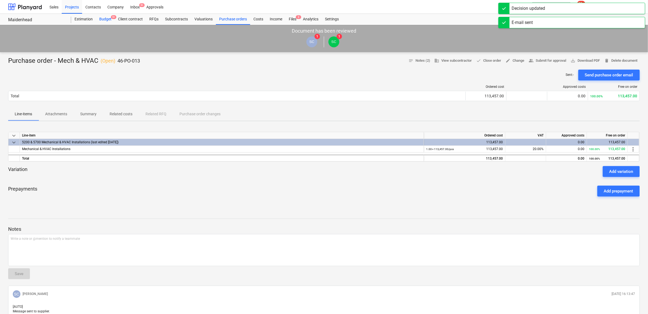
click at [100, 18] on div "Budget 9+" at bounding box center [105, 19] width 19 height 11
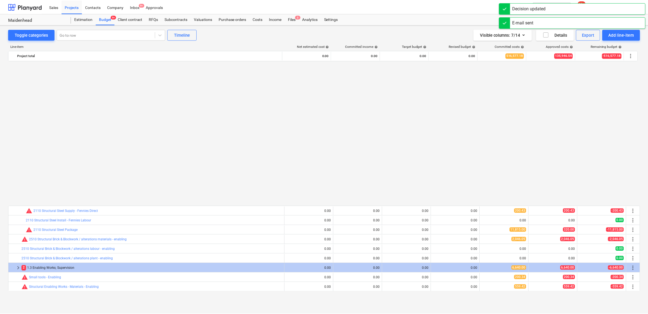
scroll to position [340, 0]
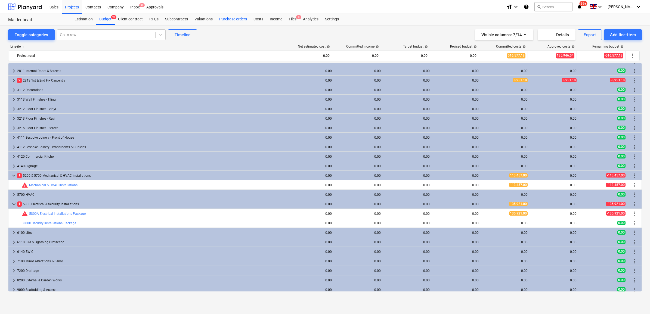
click at [233, 18] on div "Purchase orders" at bounding box center [233, 19] width 34 height 11
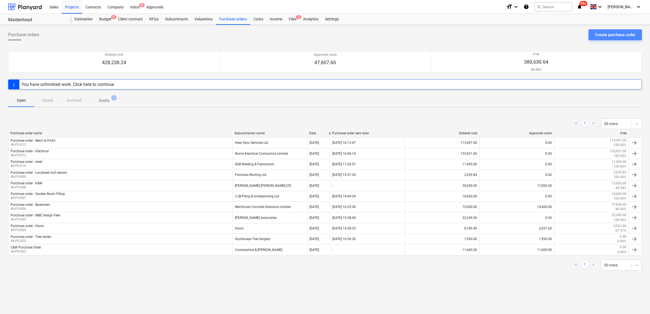
click at [614, 33] on div "Create purchase order" at bounding box center [615, 34] width 40 height 7
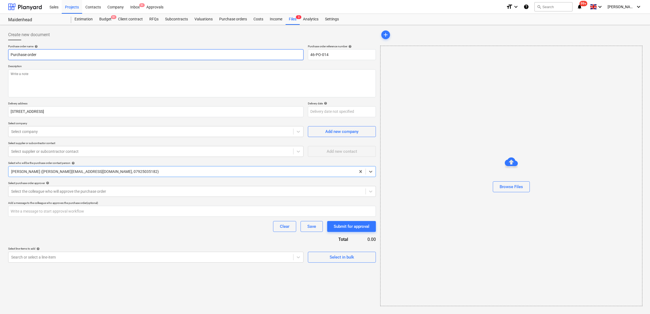
click at [84, 55] on input "Purchase order" at bounding box center [155, 54] width 295 height 11
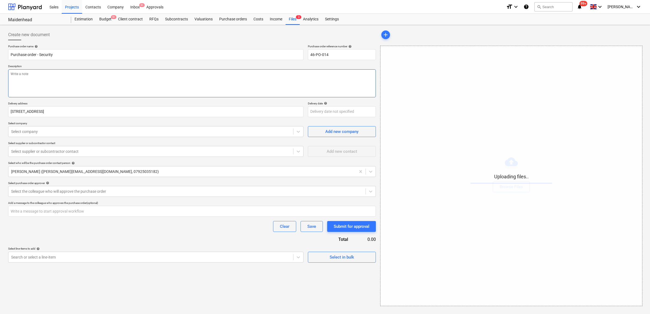
click at [74, 79] on textarea at bounding box center [192, 83] width 368 height 28
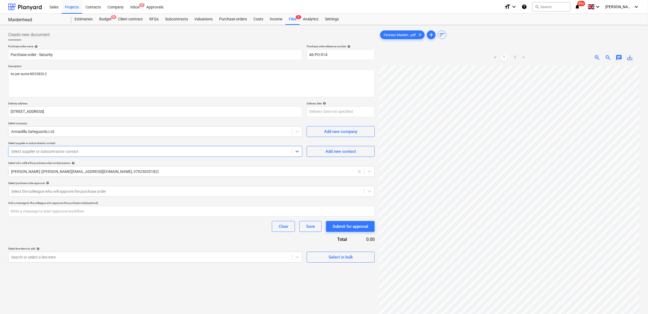
click at [93, 150] on div at bounding box center [150, 151] width 278 height 5
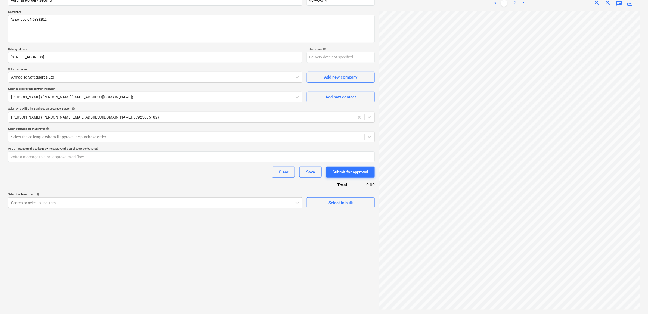
click at [515, 2] on link "2" at bounding box center [515, 3] width 7 height 7
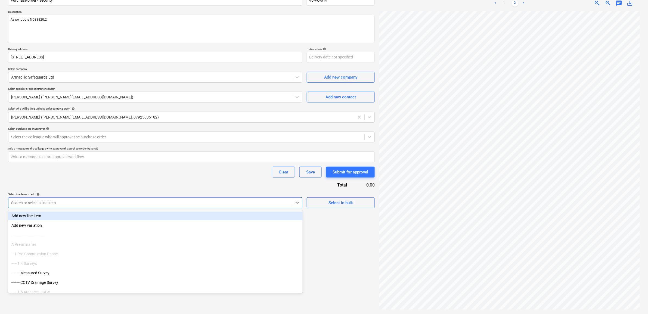
click at [278, 202] on div at bounding box center [150, 202] width 278 height 5
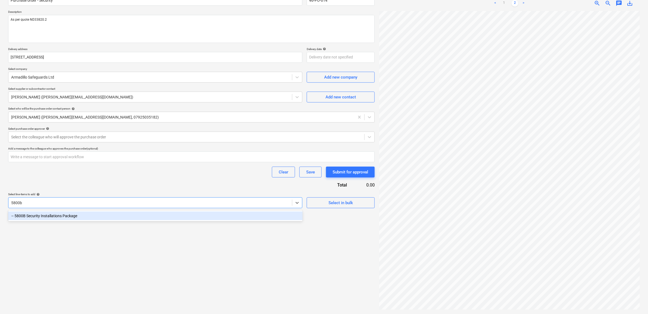
click at [254, 215] on div "-- 5800B Security Installations Package" at bounding box center [155, 216] width 295 height 9
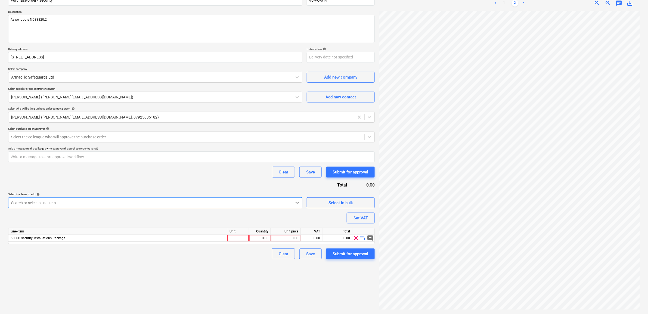
click at [184, 185] on div "Purchase order name help Purchase order - Security Purchase order reference num…" at bounding box center [191, 124] width 367 height 269
click at [148, 135] on div at bounding box center [186, 136] width 351 height 5
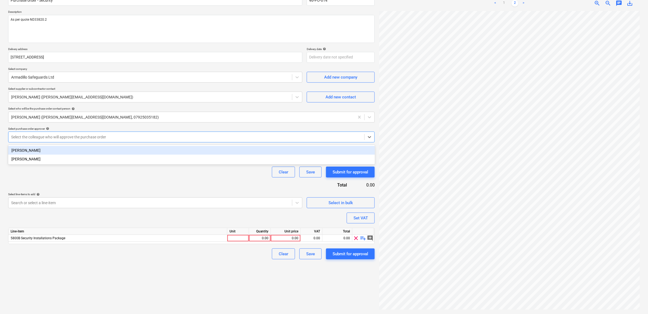
click at [134, 149] on div "[PERSON_NAME]" at bounding box center [191, 150] width 367 height 9
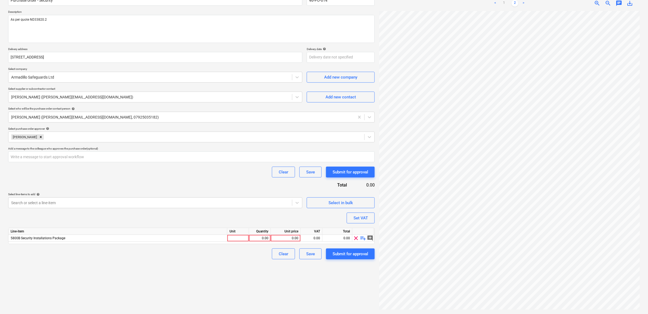
drag, startPoint x: 147, startPoint y: 176, endPoint x: 154, endPoint y: 177, distance: 7.2
click at [147, 176] on div "Clear Save Submit for approval" at bounding box center [191, 172] width 367 height 11
click at [285, 239] on div "0.00" at bounding box center [285, 238] width 25 height 7
click at [235, 281] on div "Create new document Purchase order name help Purchase order - Security Purchase…" at bounding box center [191, 142] width 371 height 339
click at [315, 239] on div "0.00" at bounding box center [311, 238] width 17 height 7
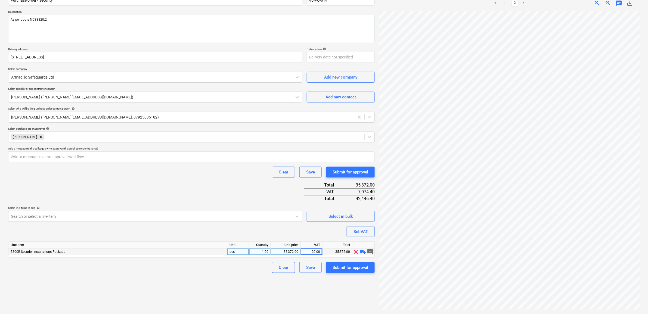
click at [218, 271] on div "Create new document Purchase order name help Purchase order - Security Purchase…" at bounding box center [191, 142] width 371 height 339
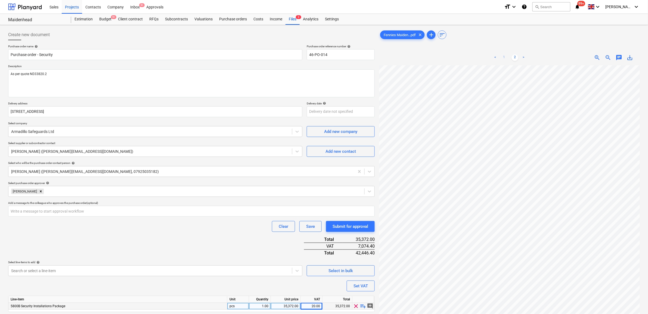
click at [506, 57] on link "1" at bounding box center [504, 57] width 7 height 7
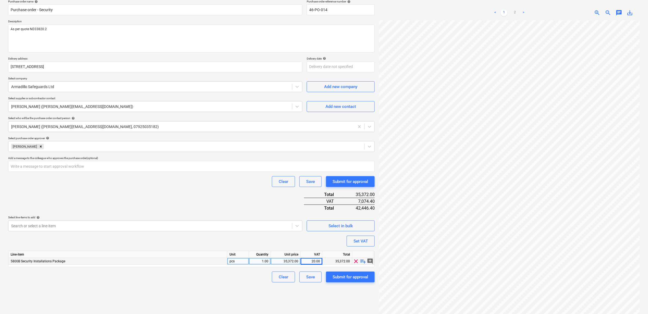
scroll to position [54, 0]
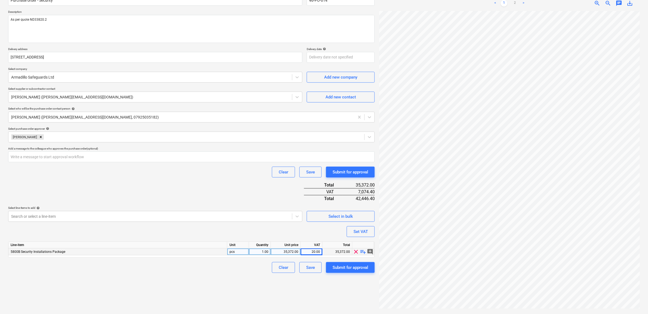
drag, startPoint x: 236, startPoint y: 302, endPoint x: 235, endPoint y: 209, distance: 93.6
click at [236, 302] on div "Create new document Purchase order name help Purchase order - Security Purchase…" at bounding box center [191, 142] width 371 height 339
click at [354, 265] on div "Submit for approval" at bounding box center [351, 267] width 36 height 7
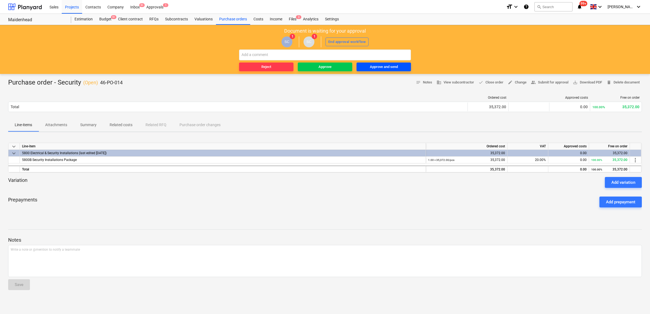
click at [380, 70] on div "Approve and send" at bounding box center [384, 67] width 28 height 6
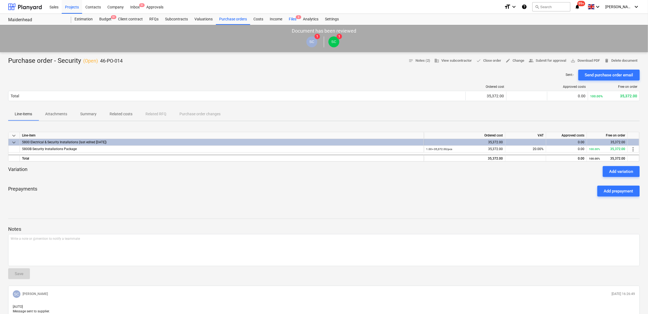
click at [287, 18] on div "Files 3" at bounding box center [293, 19] width 14 height 11
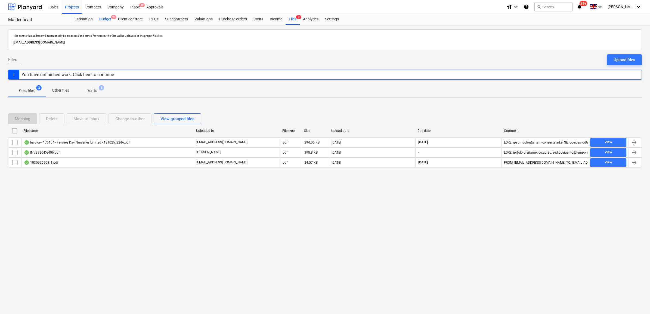
click at [104, 18] on div "Budget 9+" at bounding box center [105, 19] width 19 height 11
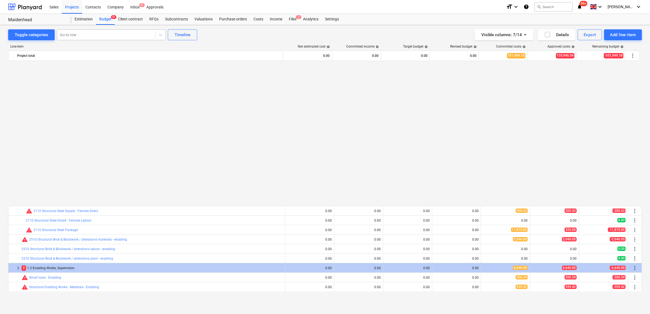
scroll to position [340, 0]
